Goal: Information Seeking & Learning: Learn about a topic

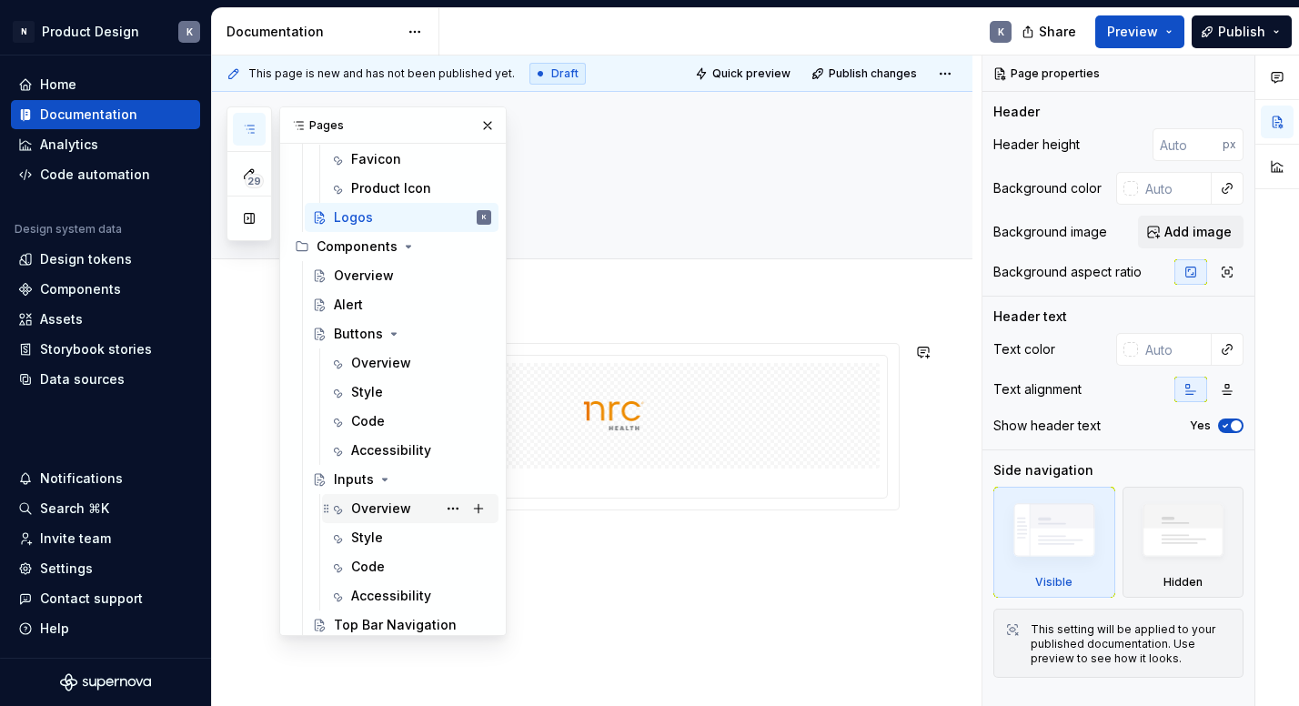
scroll to position [746, 0]
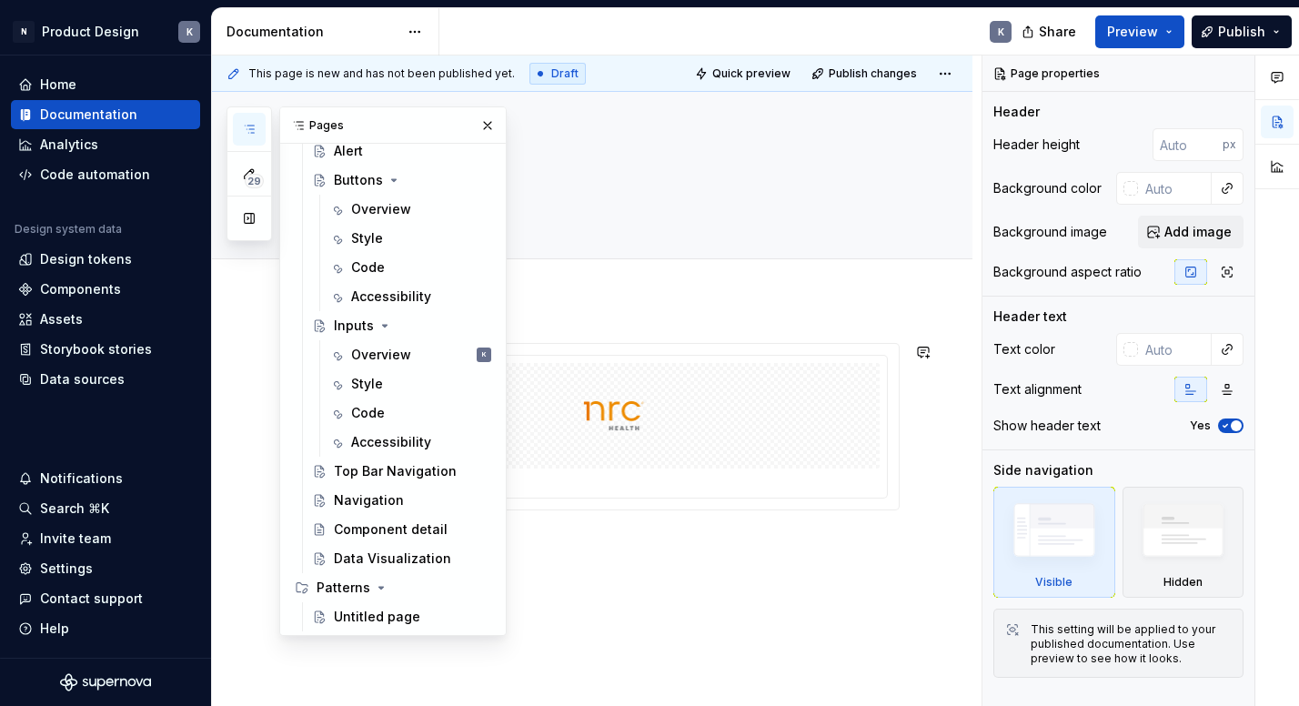
click at [640, 569] on div "********" at bounding box center [592, 521] width 760 height 445
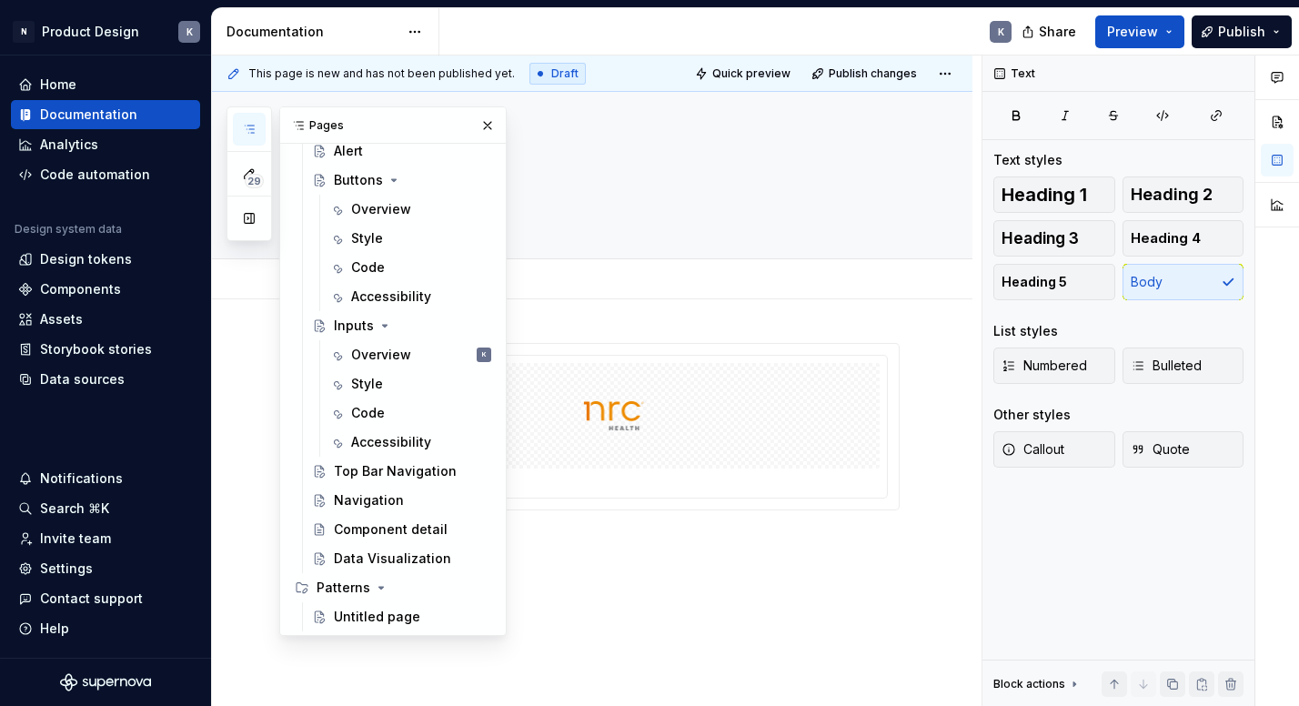
click at [596, 295] on div "Add tab" at bounding box center [592, 279] width 760 height 40
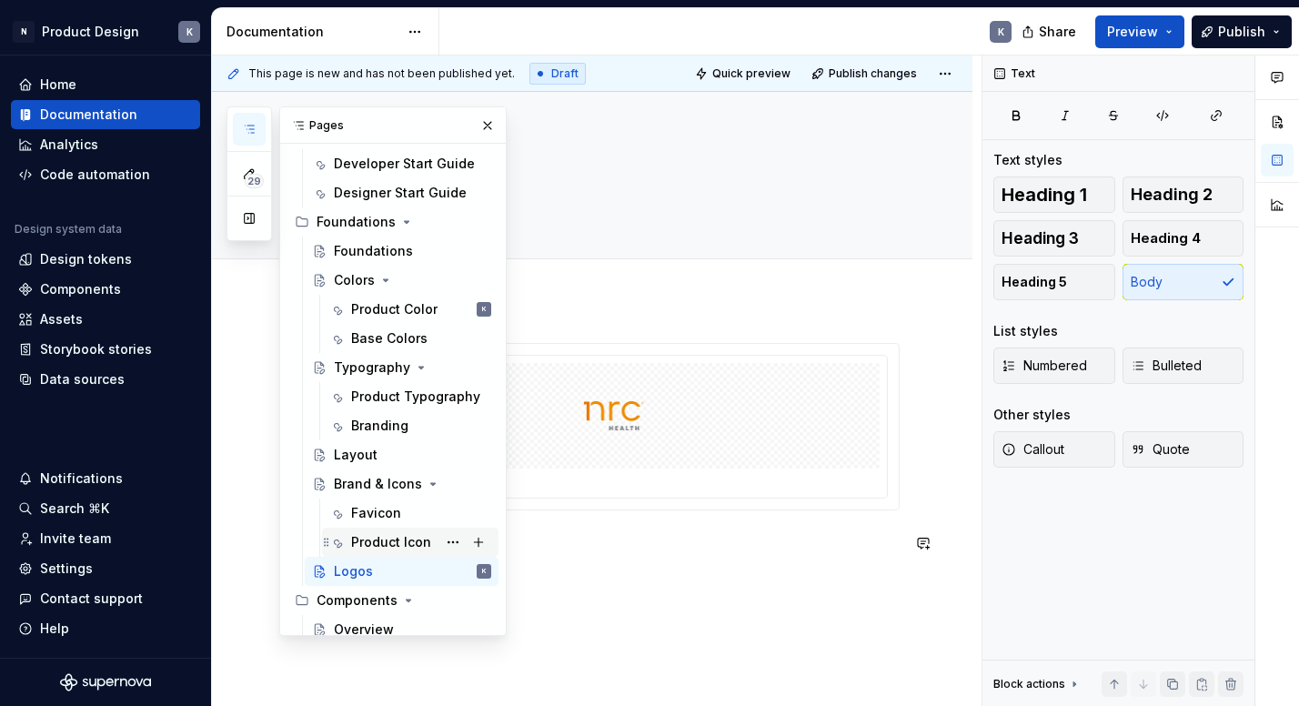
scroll to position [250, 0]
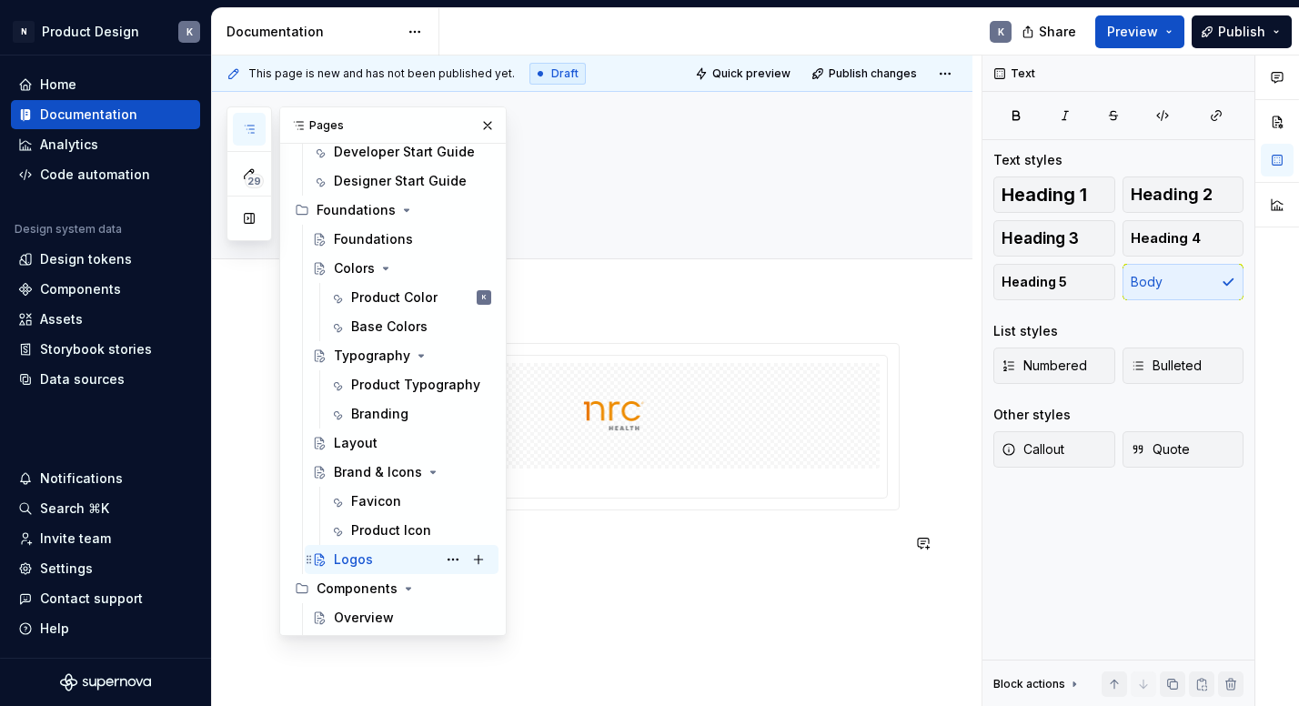
click at [377, 554] on div "Logos K" at bounding box center [412, 559] width 157 height 25
click at [380, 537] on div "Product Icon" at bounding box center [391, 530] width 80 height 18
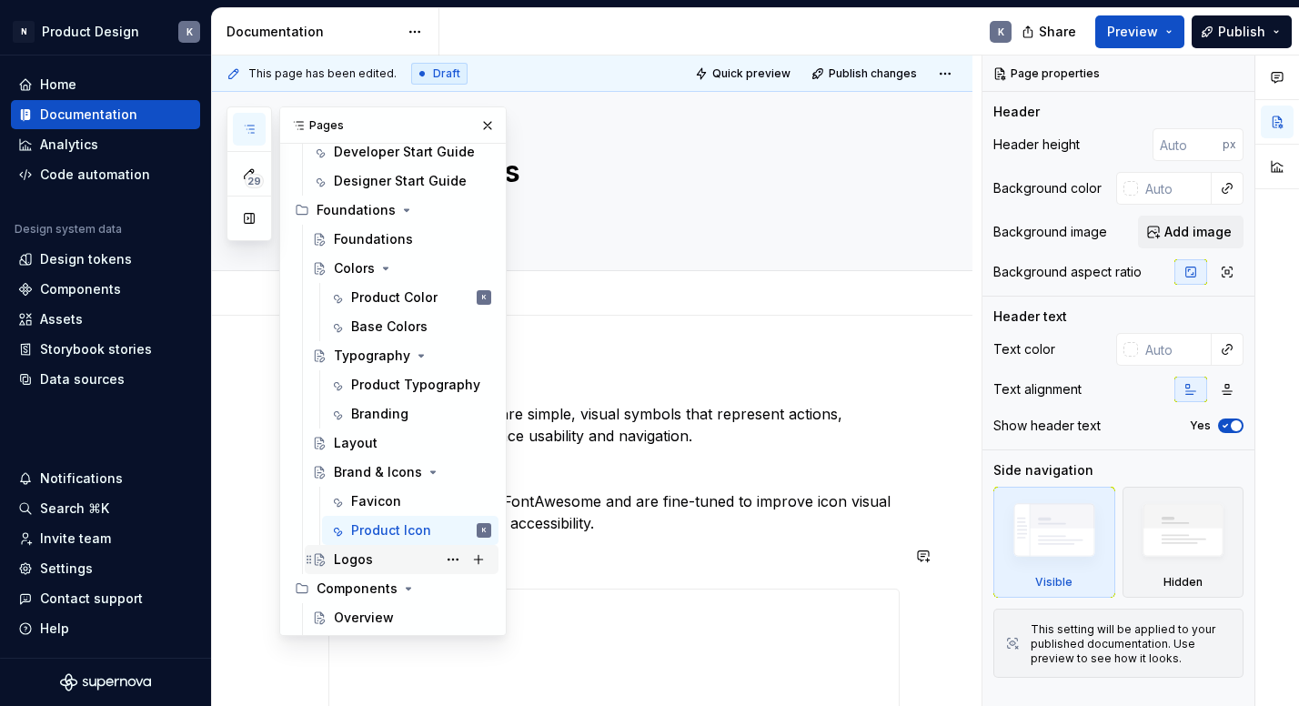
click at [376, 553] on div "Logos" at bounding box center [412, 559] width 157 height 25
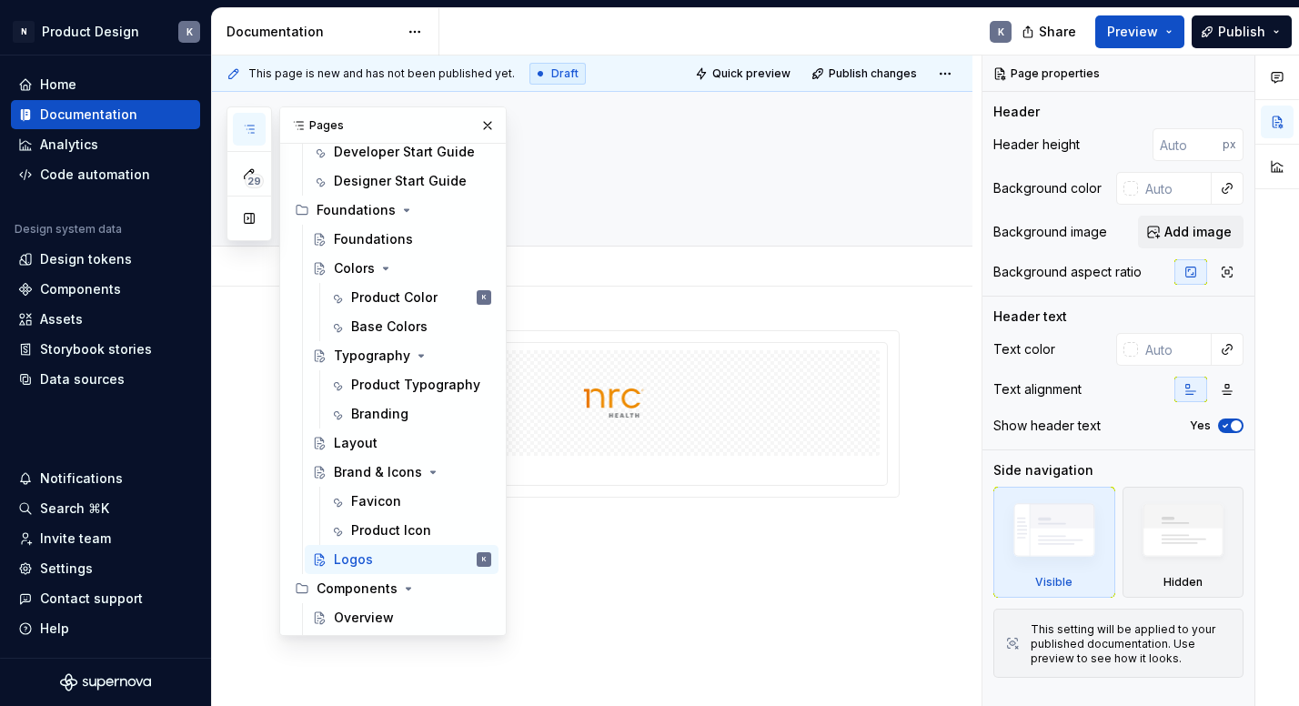
scroll to position [36, 0]
click at [448, 559] on button "Page tree" at bounding box center [452, 559] width 25 height 25
click at [756, 579] on html "N Product Design K Home Documentation Analytics Code automation Design system d…" at bounding box center [649, 353] width 1299 height 706
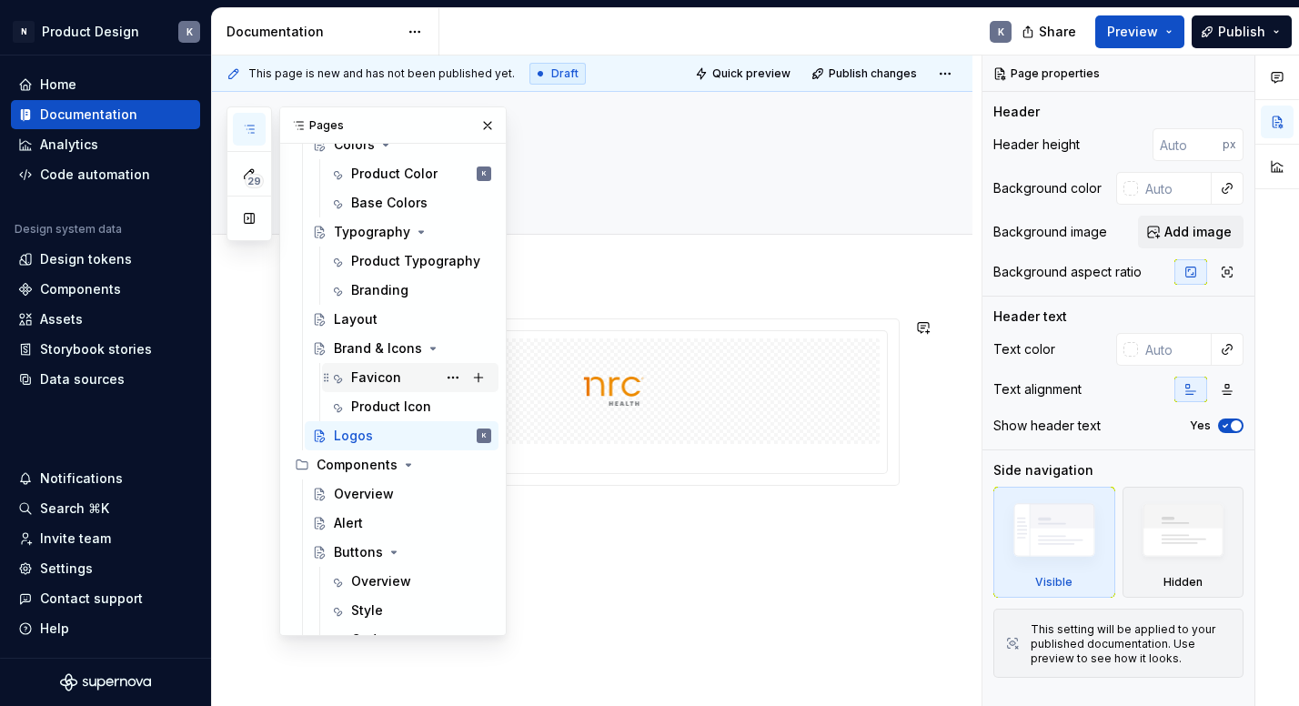
scroll to position [340, 0]
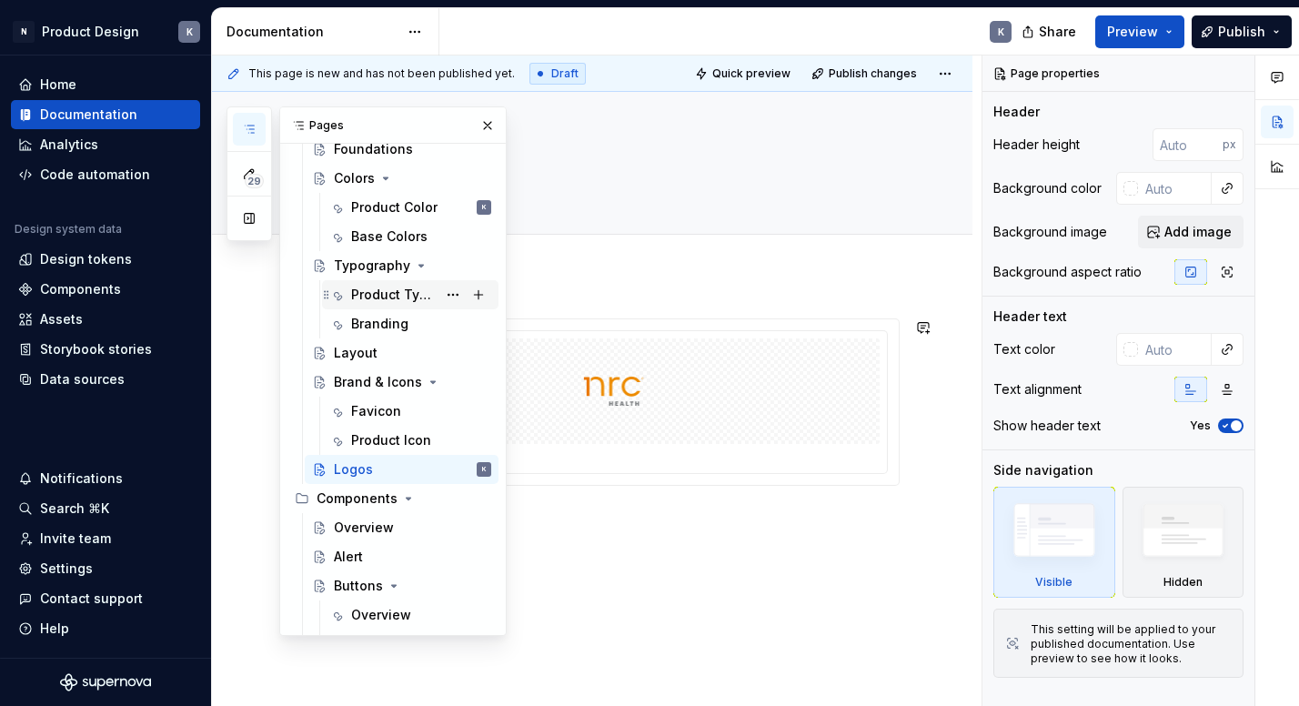
click at [402, 297] on div "Product Typography" at bounding box center [394, 295] width 86 height 18
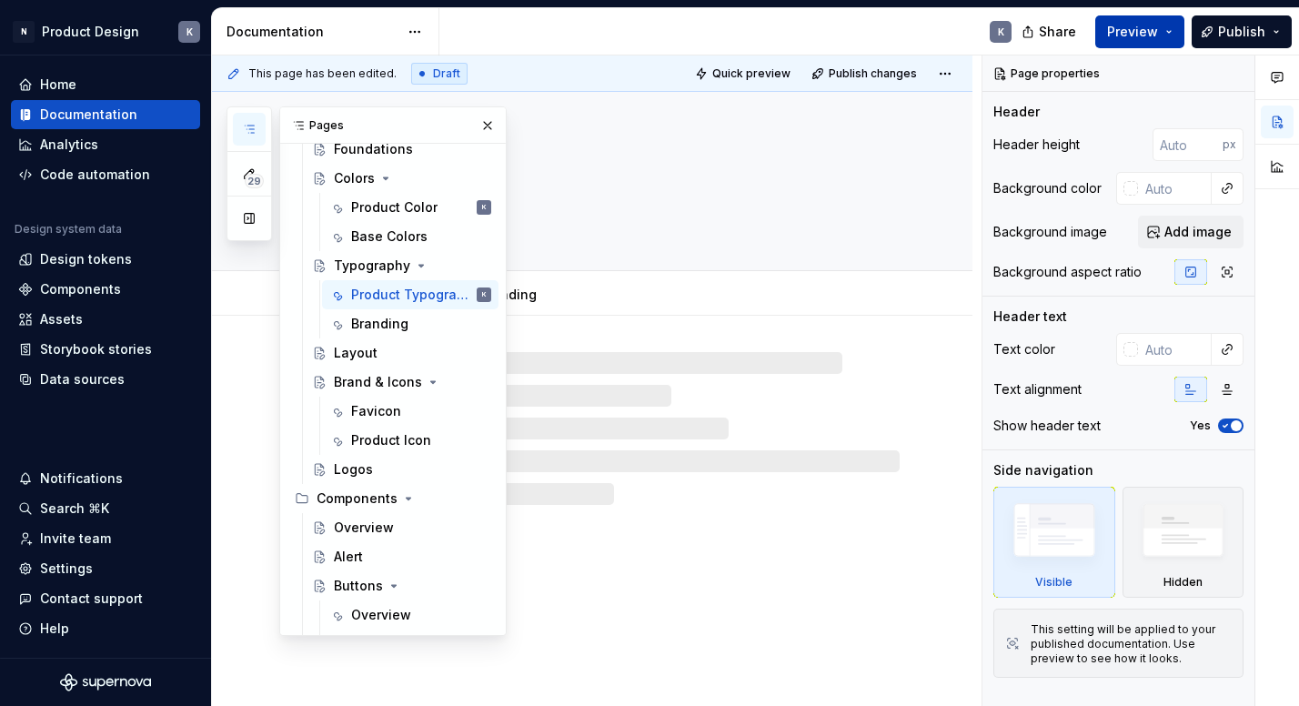
click at [1175, 25] on button "Preview" at bounding box center [1139, 31] width 89 height 33
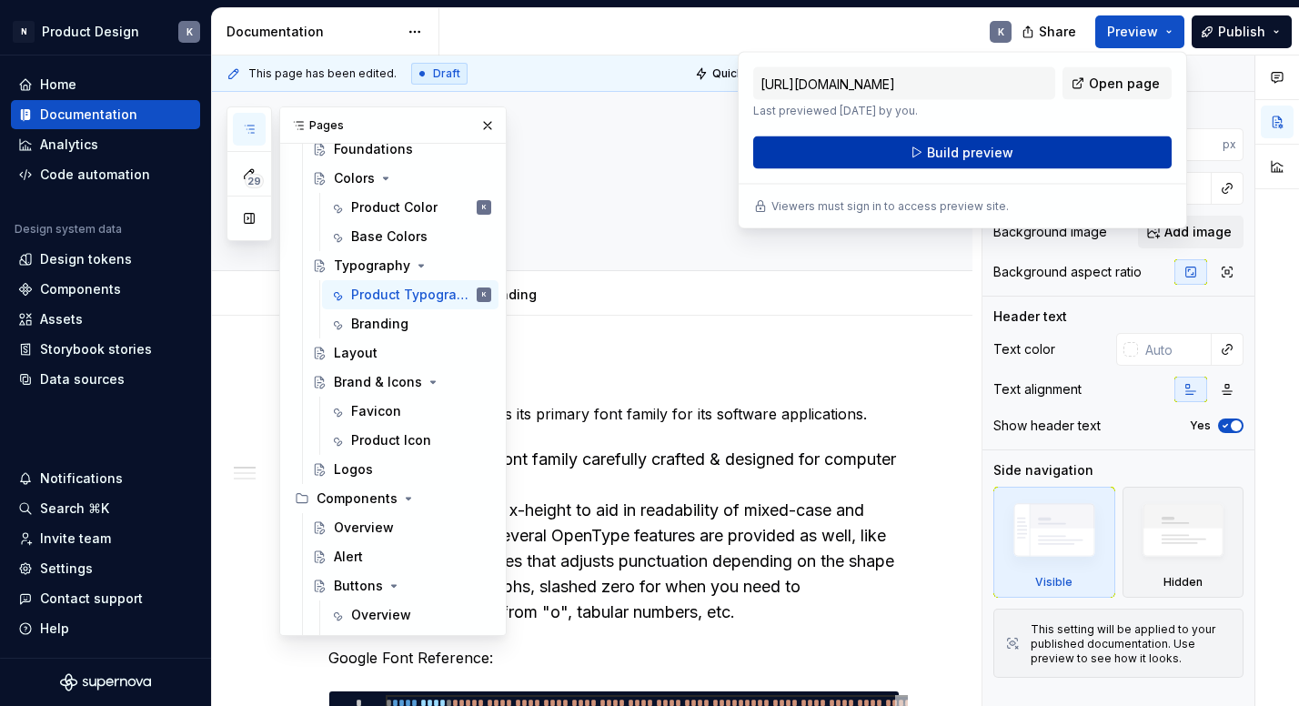
click at [1097, 156] on button "Build preview" at bounding box center [962, 152] width 418 height 33
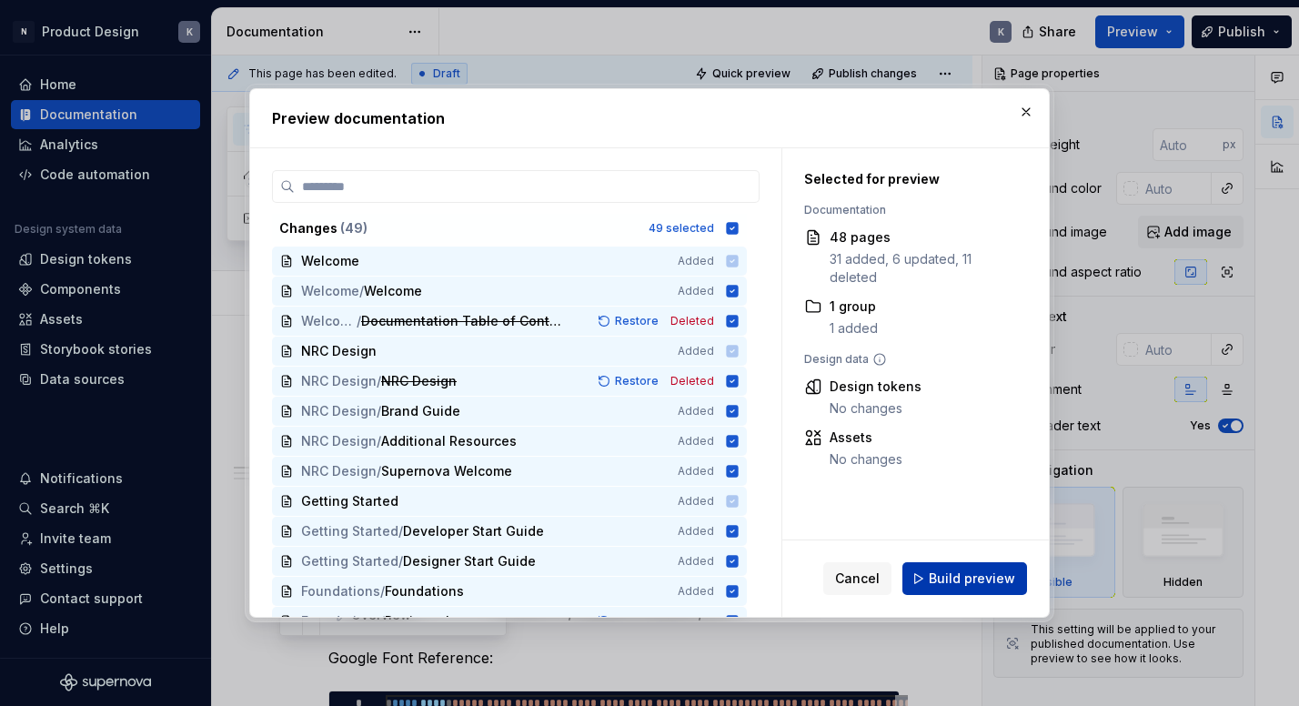
click at [997, 571] on span "Build preview" at bounding box center [972, 578] width 86 height 18
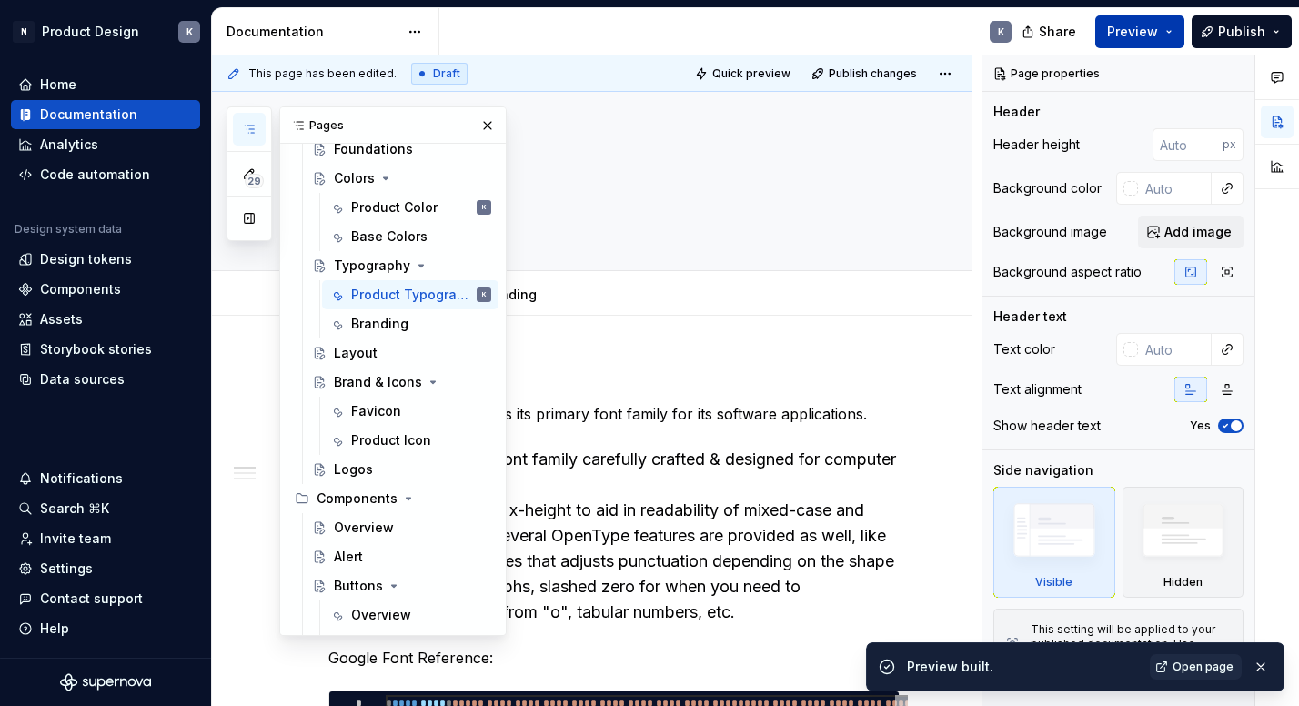
click at [1143, 26] on span "Preview" at bounding box center [1132, 32] width 51 height 18
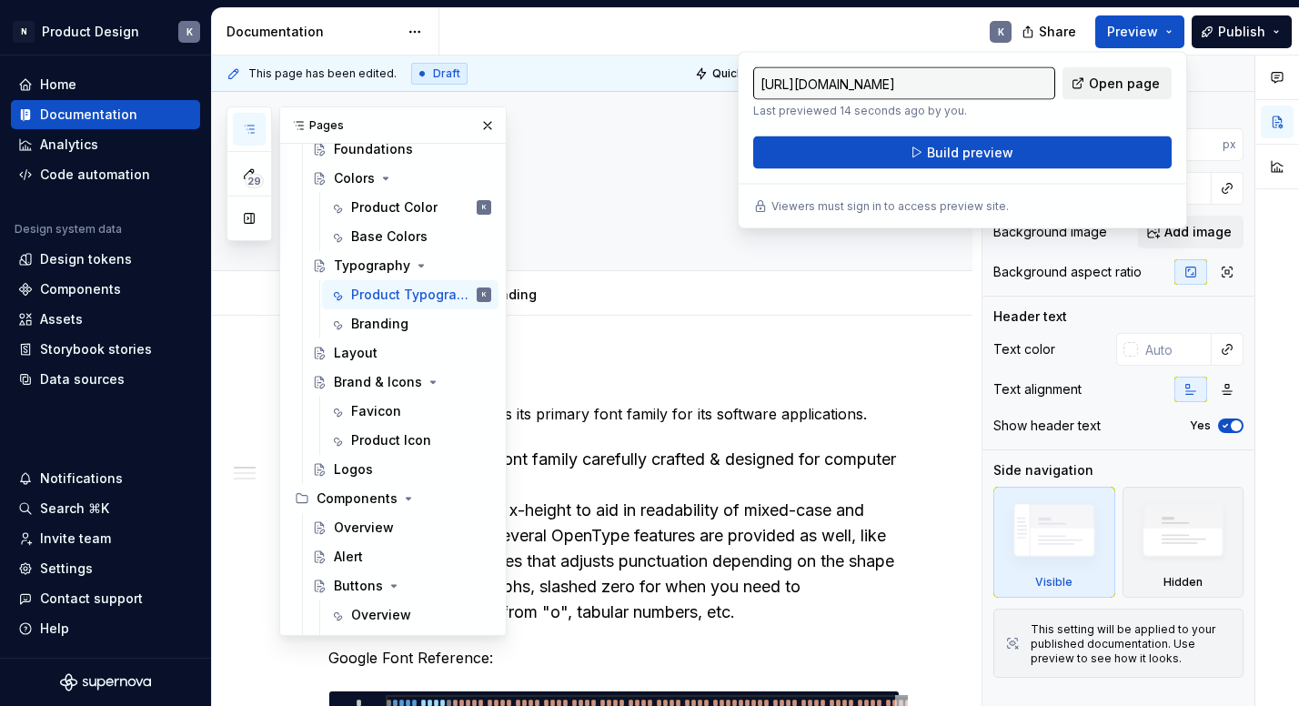
type textarea "*"
click at [1152, 86] on span "Open page" at bounding box center [1124, 84] width 71 height 18
